Goal: Find contact information: Find contact information

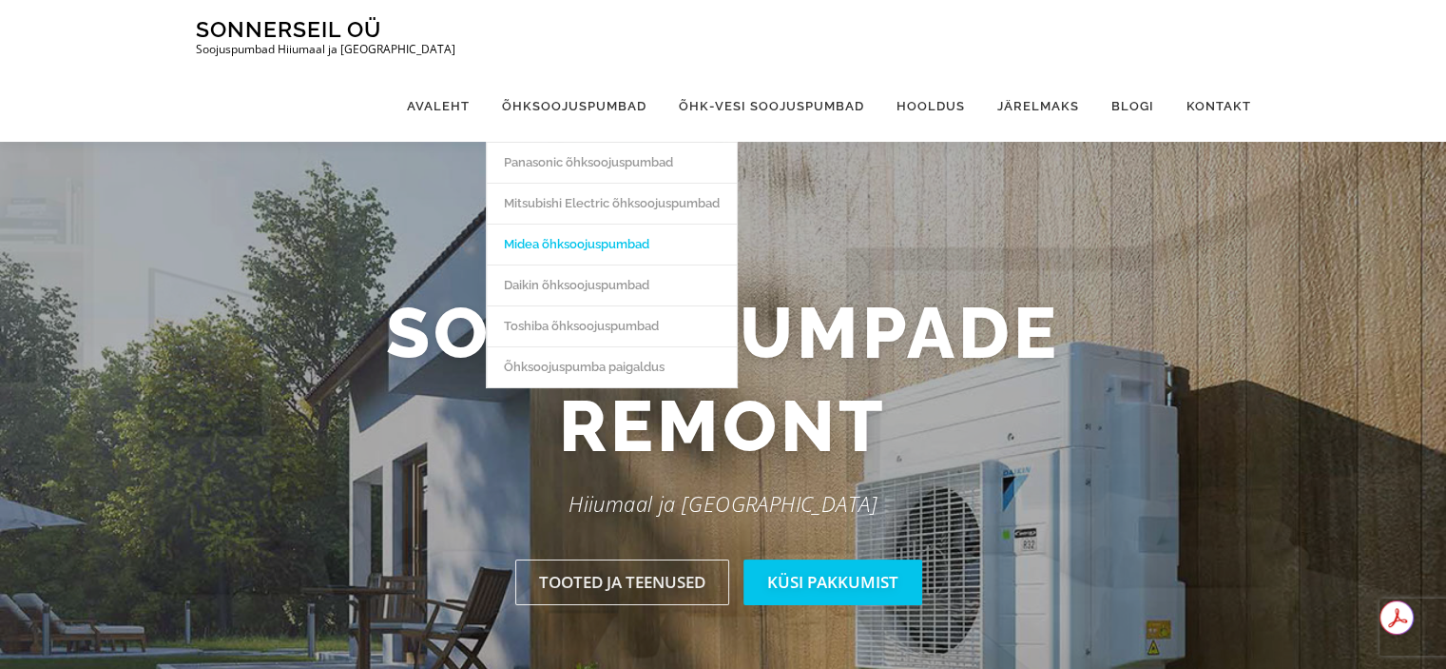
click at [590, 223] on link "Midea õhksoojuspumbad" at bounding box center [612, 243] width 250 height 41
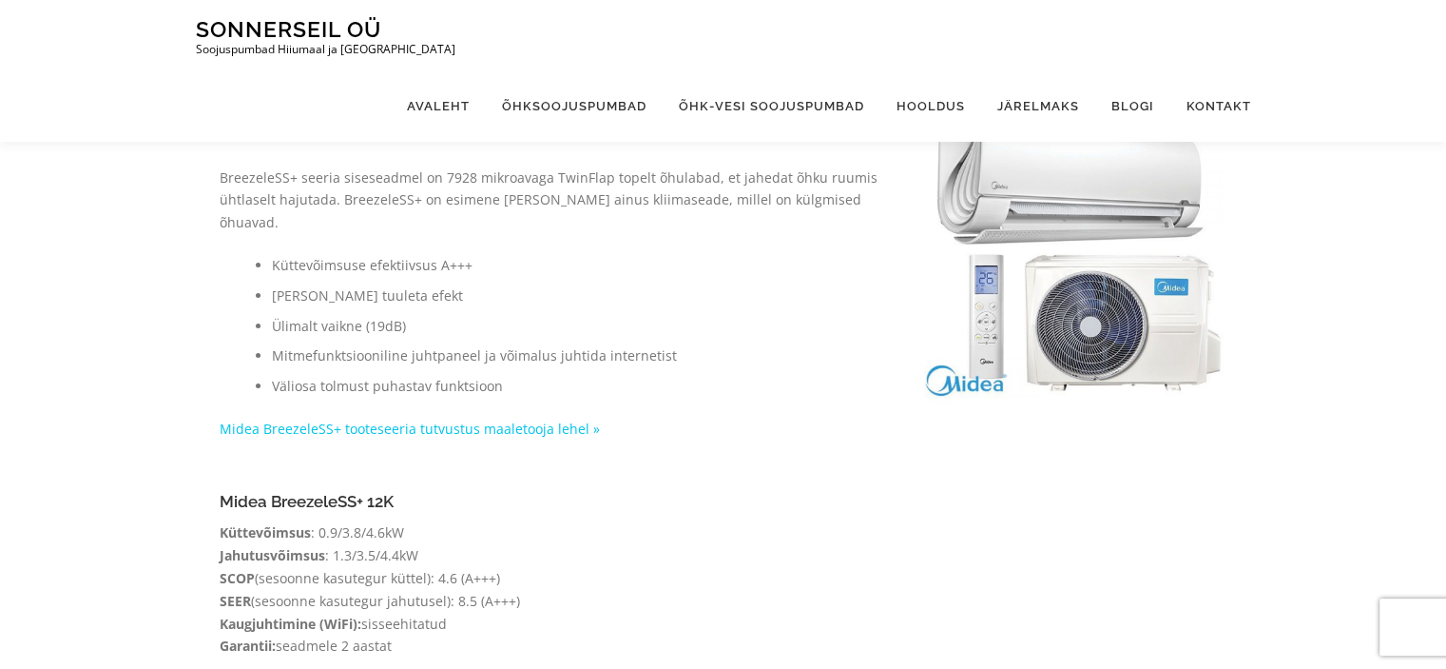
scroll to position [380, 0]
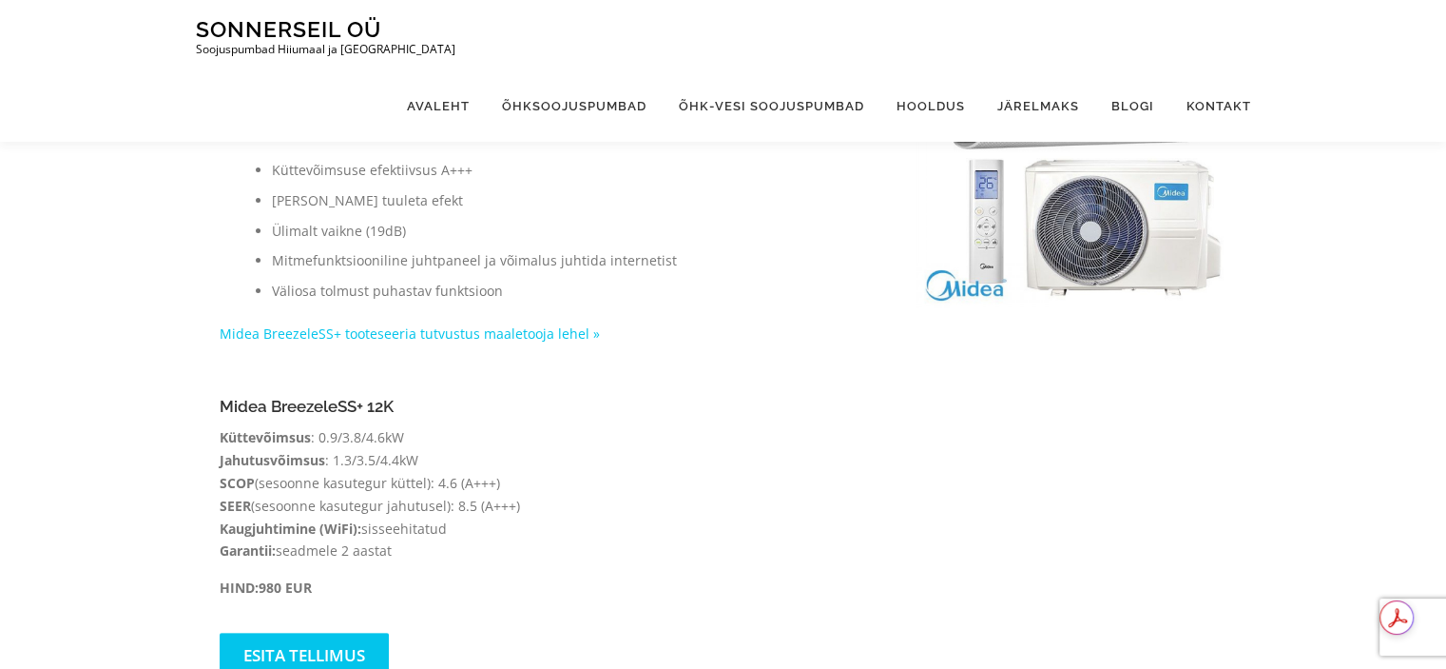
drag, startPoint x: 242, startPoint y: 417, endPoint x: 534, endPoint y: 532, distance: 313.5
click at [534, 532] on p "Küttevõimsus : 0.9/3.8/4.6kW Jahutusvõimsus : 1.3/3.5/4.4kW SCOP (sesoonne kasu…" at bounding box center [462, 494] width 485 height 136
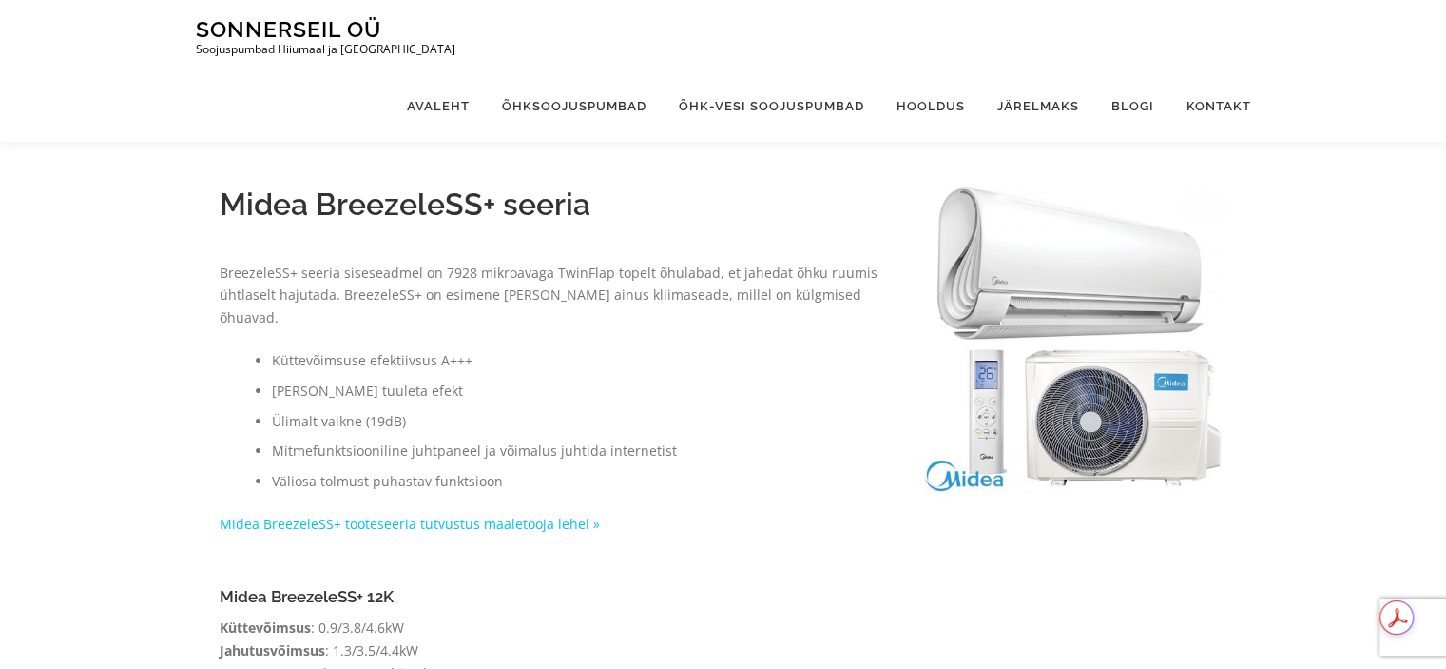
scroll to position [0, 0]
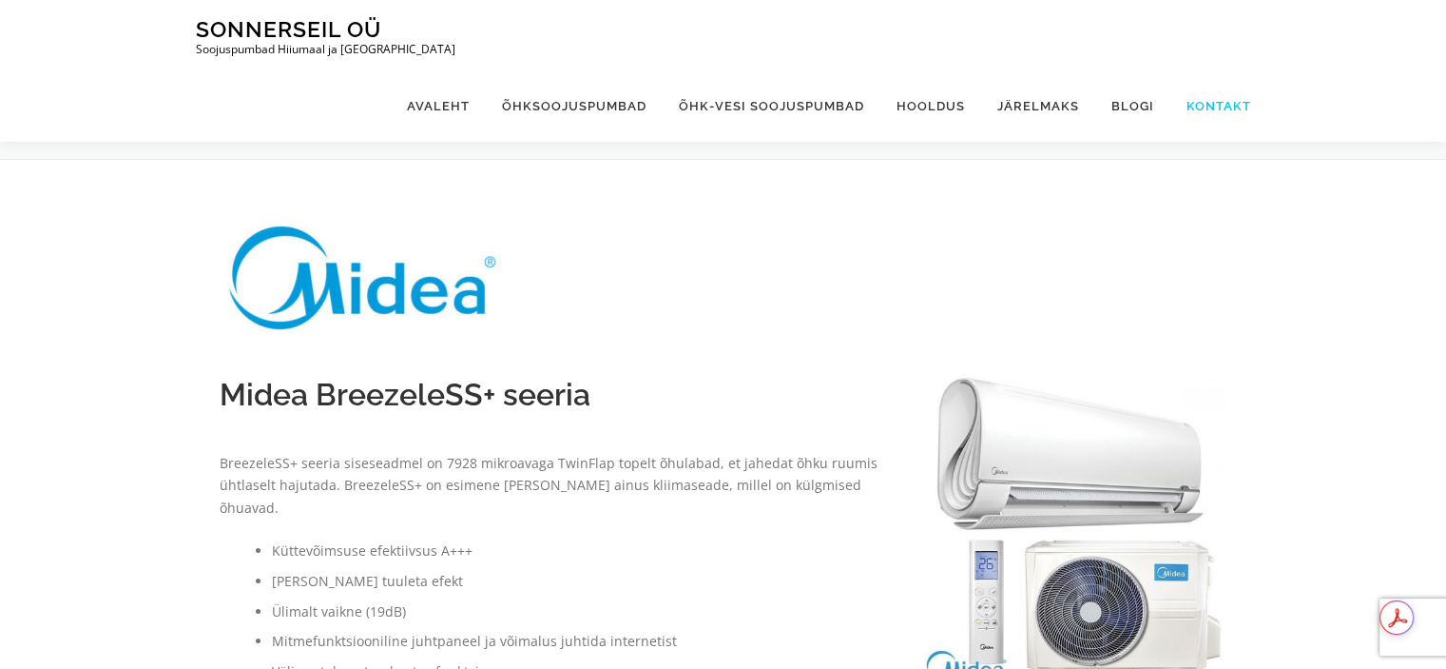
click at [1212, 70] on link "Kontakt" at bounding box center [1211, 105] width 81 height 71
